Goal: Transaction & Acquisition: Download file/media

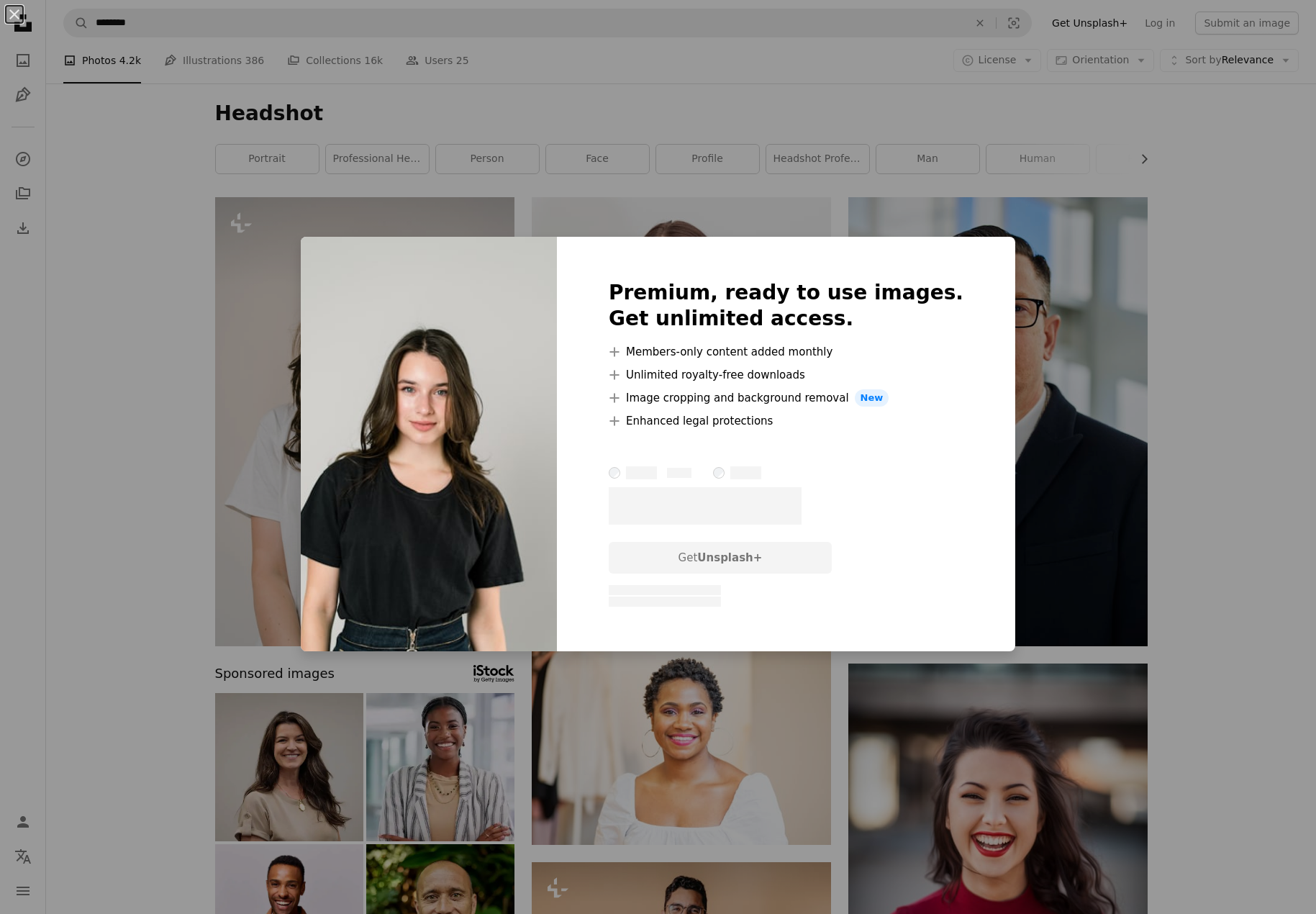
scroll to position [1727, 0]
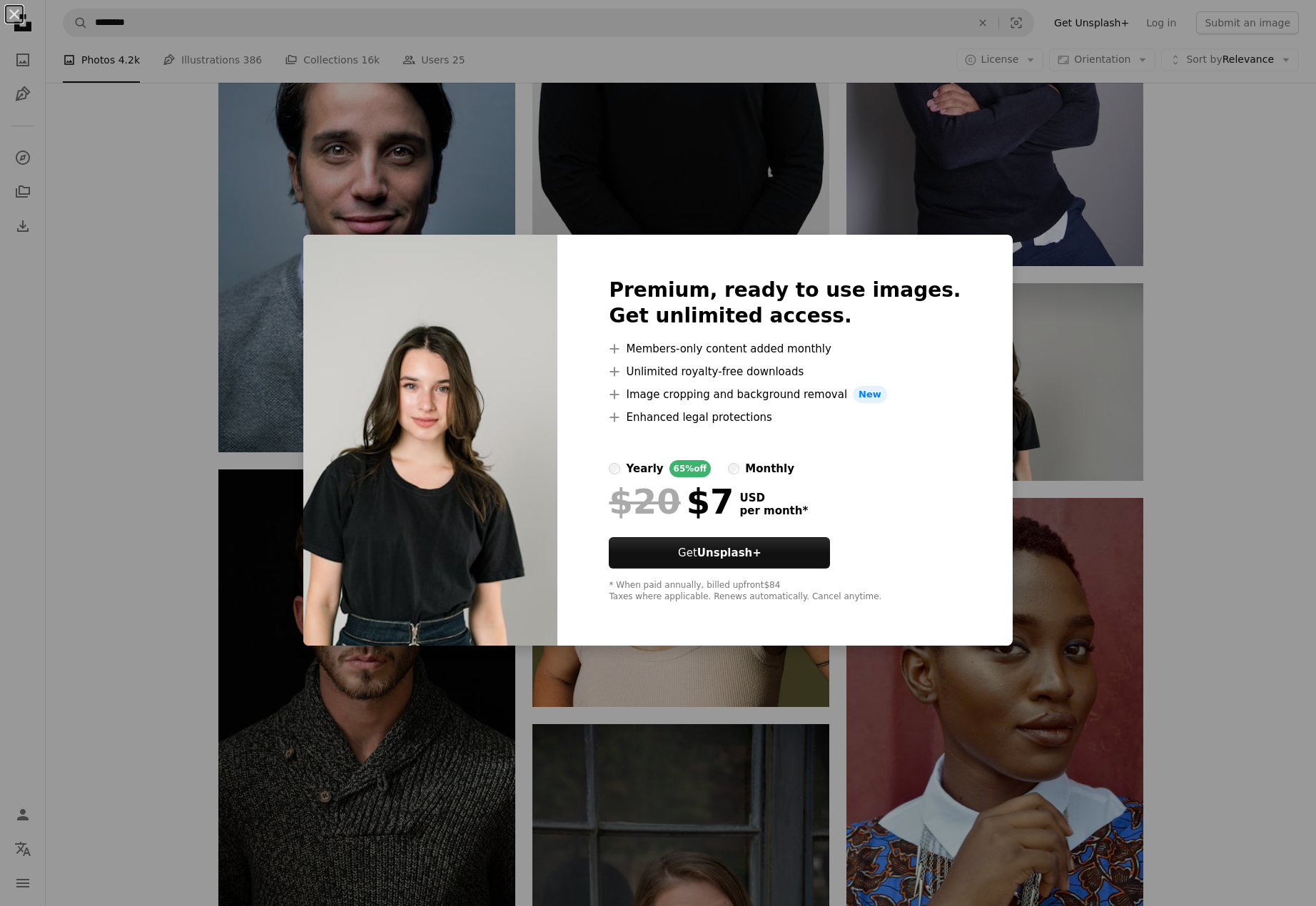
click at [1226, 545] on div "An X shape Premium, ready to use images. Get unlimited access. A plus sign Memb…" at bounding box center [658, 453] width 1316 height 906
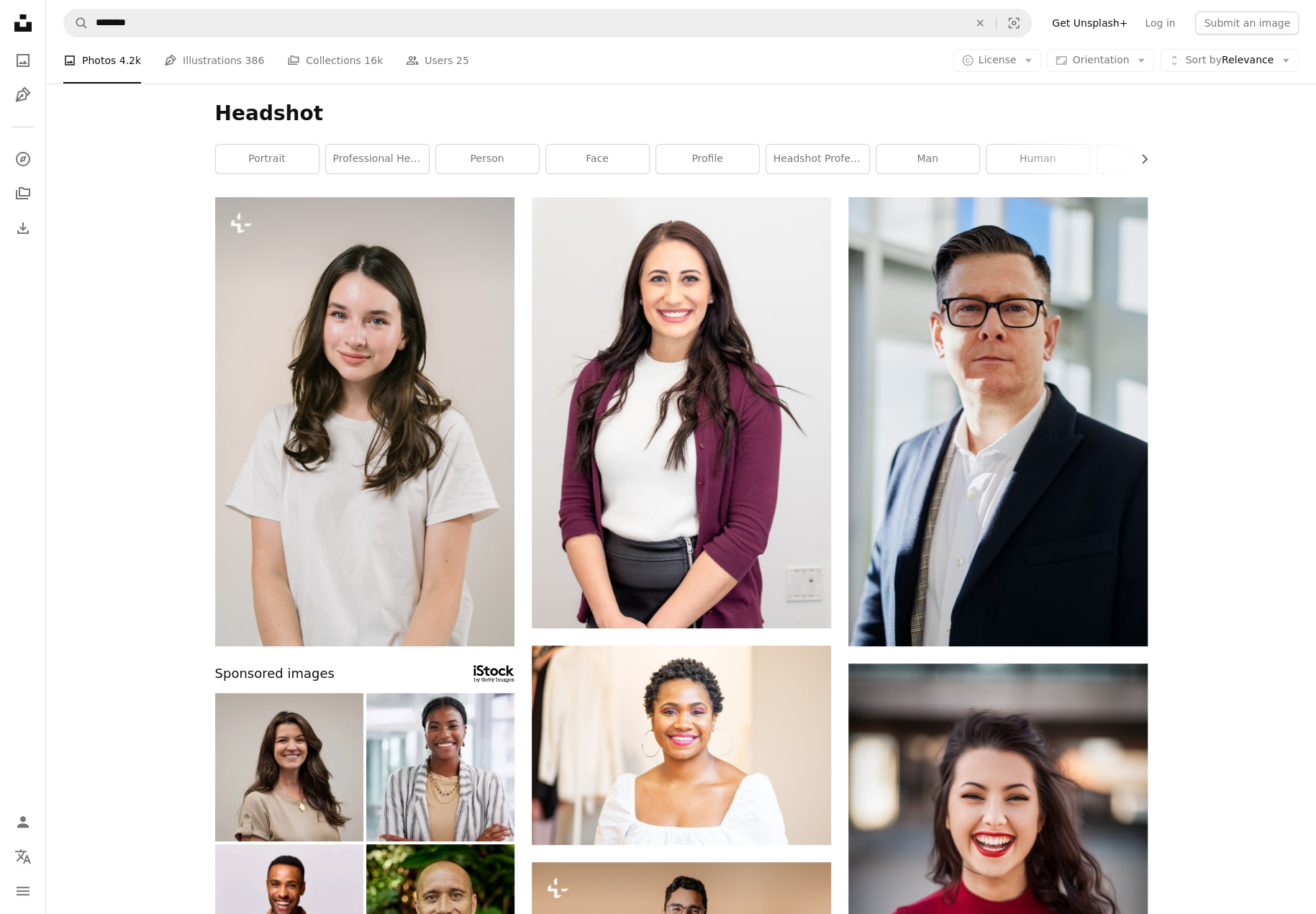
click at [26, 28] on icon at bounding box center [23, 23] width 17 height 17
